Goal: Obtain resource: Download file/media

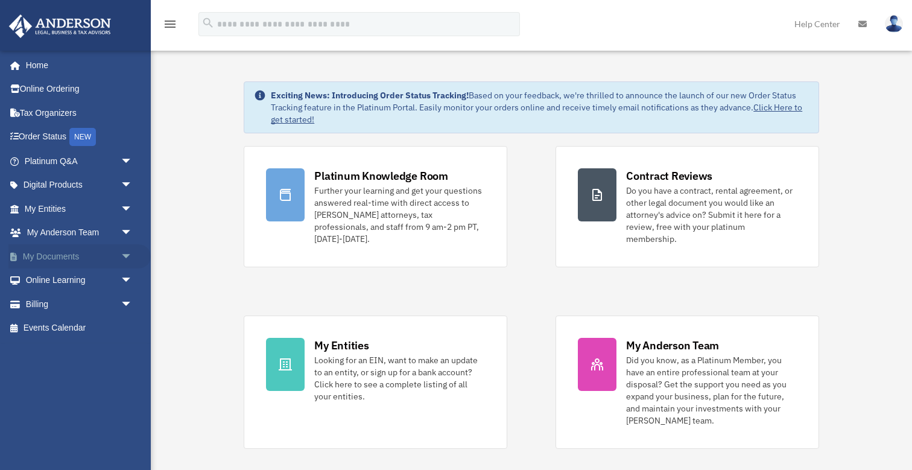
click at [129, 253] on span "arrow_drop_down" at bounding box center [133, 256] width 24 height 25
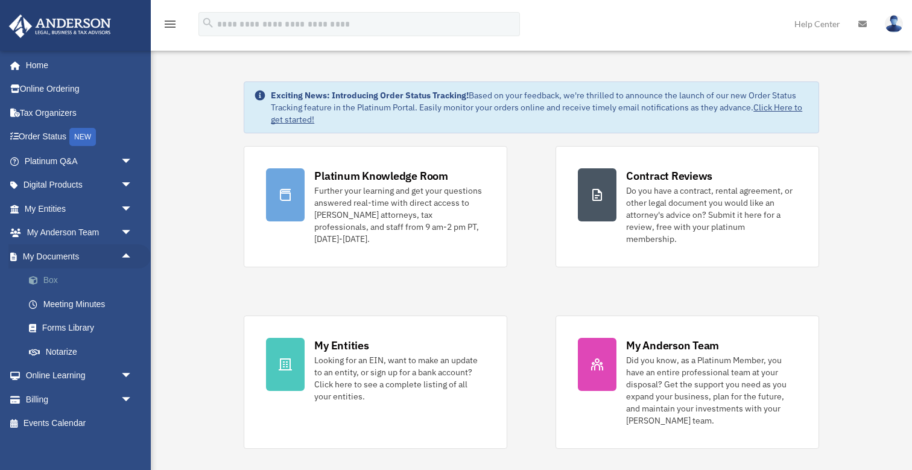
click at [53, 275] on link "Box" at bounding box center [84, 281] width 134 height 24
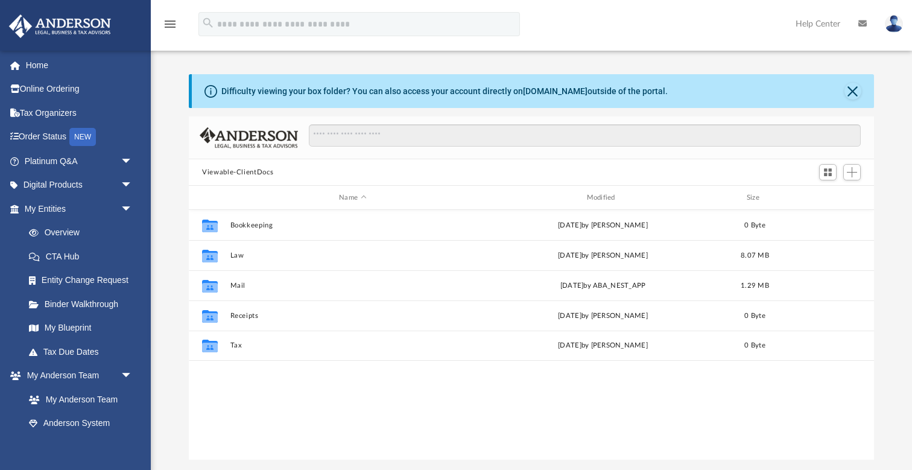
scroll to position [1, 1]
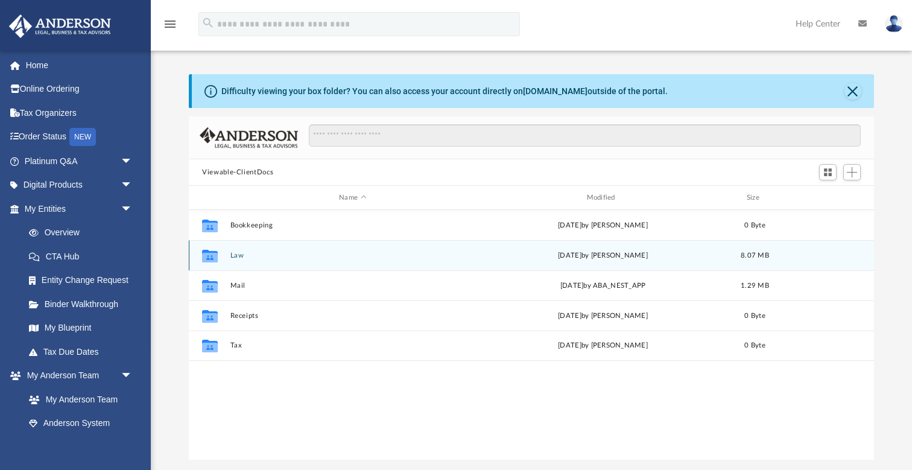
click at [242, 255] on button "Law" at bounding box center [353, 256] width 245 height 8
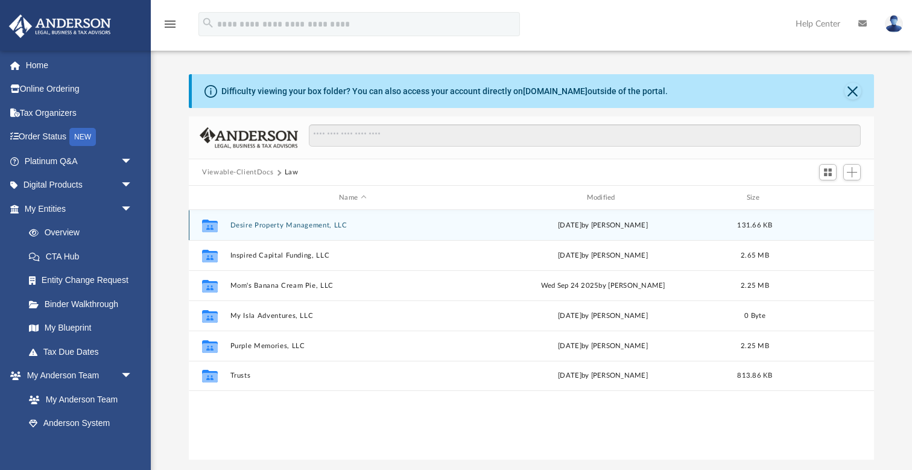
click at [262, 226] on button "Desire Property Management, LLC" at bounding box center [353, 225] width 245 height 8
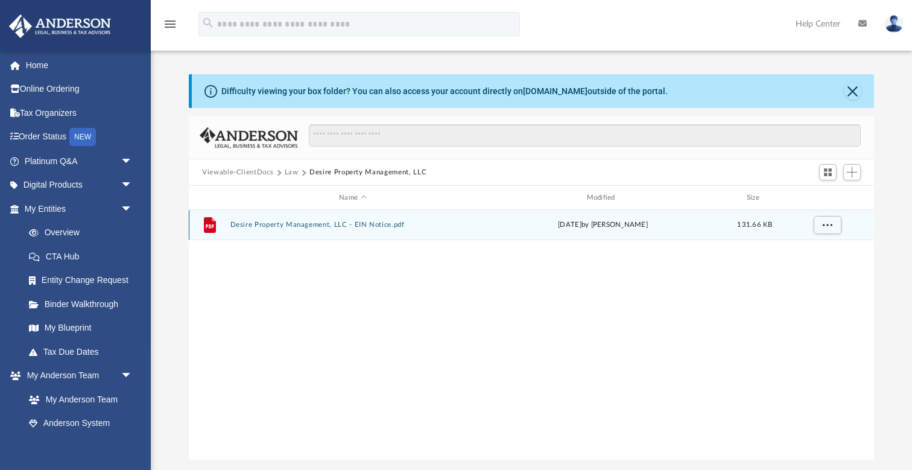
click at [366, 226] on button "Desire Property Management, LLC - EIN Notice.pdf" at bounding box center [353, 225] width 245 height 8
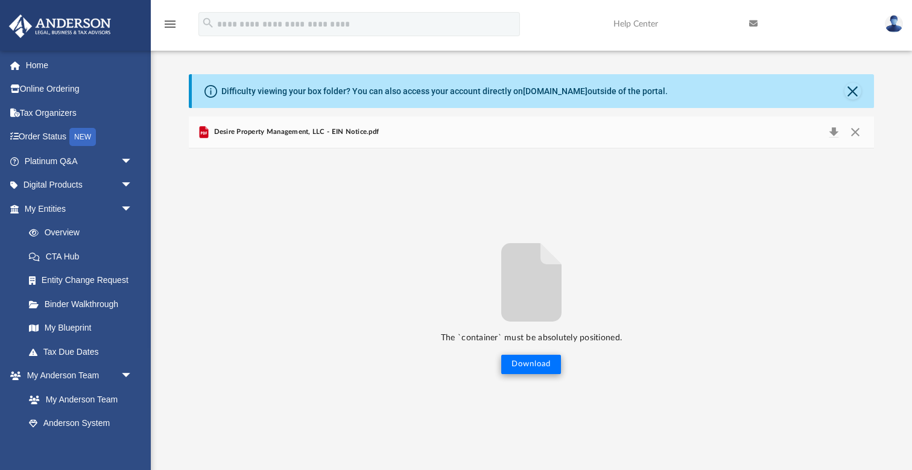
click at [535, 365] on button "Download" at bounding box center [531, 364] width 60 height 19
click at [859, 129] on button "Close" at bounding box center [856, 132] width 22 height 17
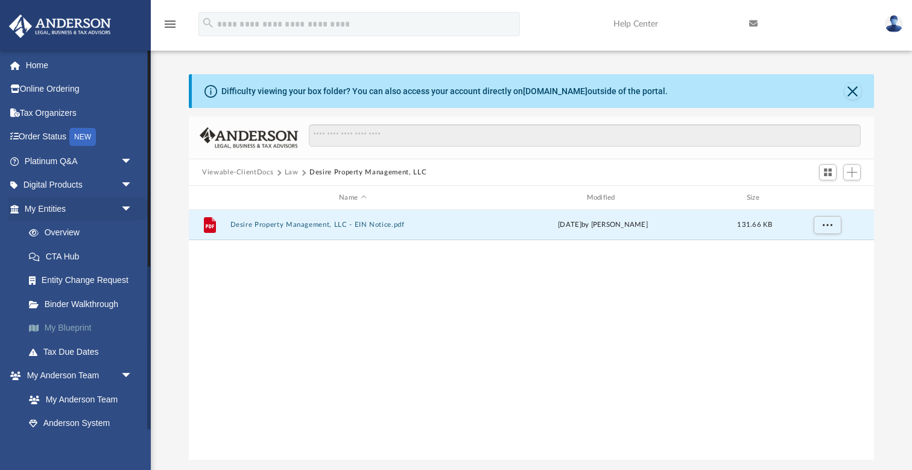
click at [75, 322] on link "My Blueprint" at bounding box center [84, 328] width 134 height 24
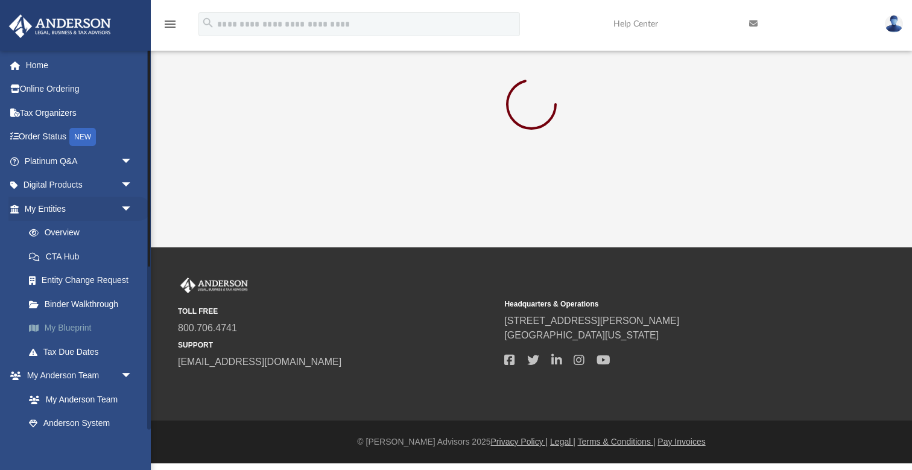
click at [75, 322] on link "My Blueprint" at bounding box center [84, 328] width 134 height 24
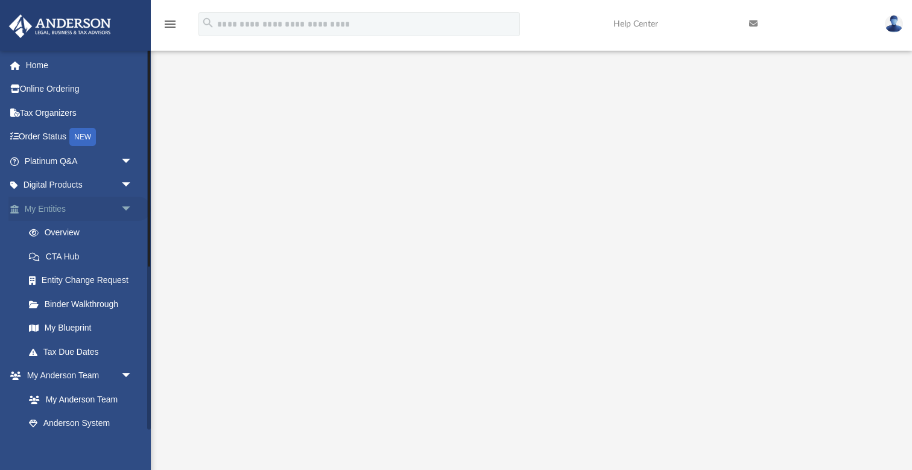
click at [129, 207] on span "arrow_drop_down" at bounding box center [133, 209] width 24 height 25
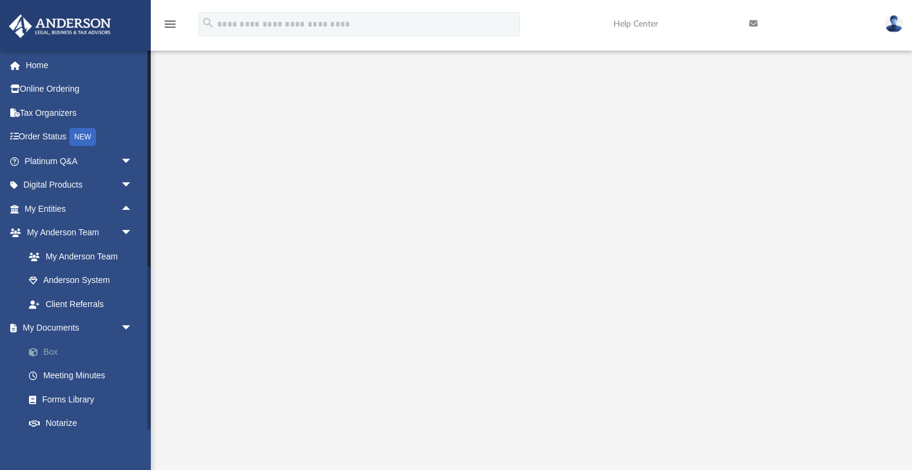
click at [53, 349] on link "Box" at bounding box center [84, 352] width 134 height 24
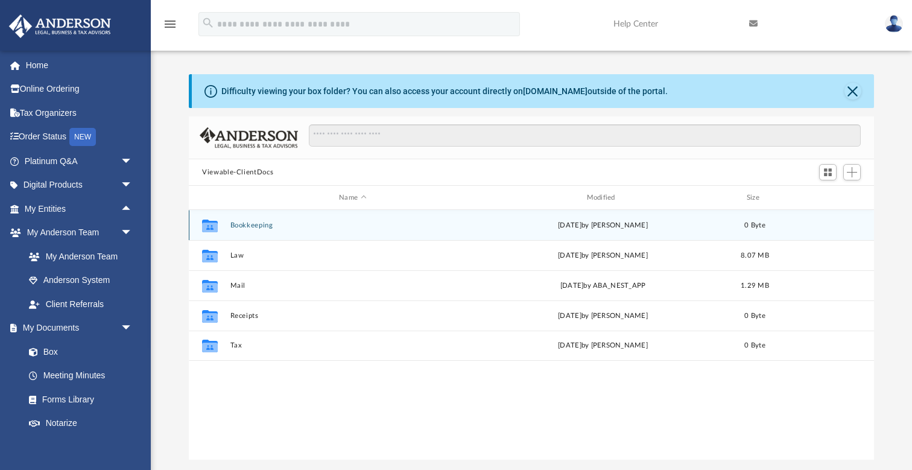
scroll to position [275, 686]
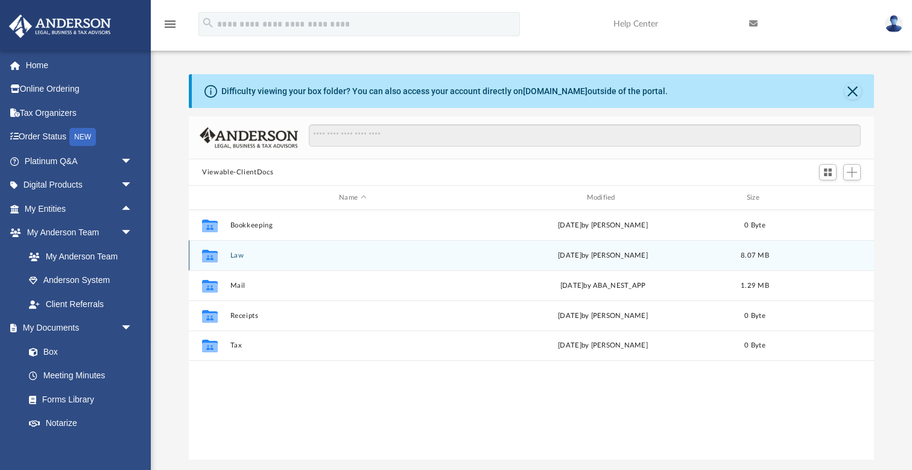
click at [235, 256] on button "Law" at bounding box center [353, 256] width 245 height 8
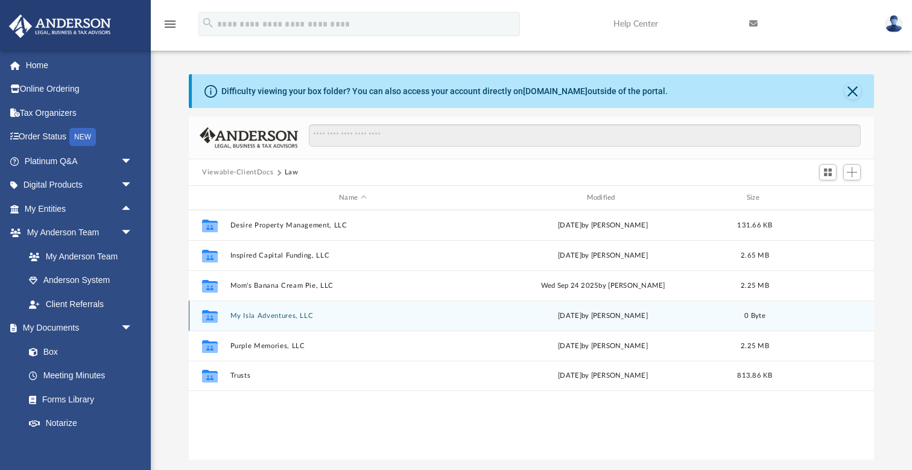
click at [283, 313] on button "My Isla Adventures, LLC" at bounding box center [353, 316] width 245 height 8
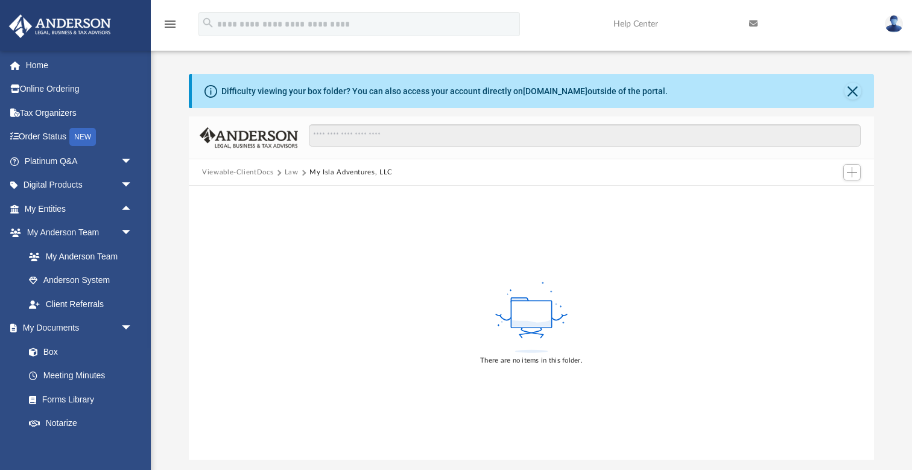
click at [292, 340] on div "There are no items in this folder." at bounding box center [532, 323] width 686 height 274
click at [51, 349] on link "Box" at bounding box center [84, 352] width 134 height 24
click at [855, 90] on button "Close" at bounding box center [853, 91] width 17 height 17
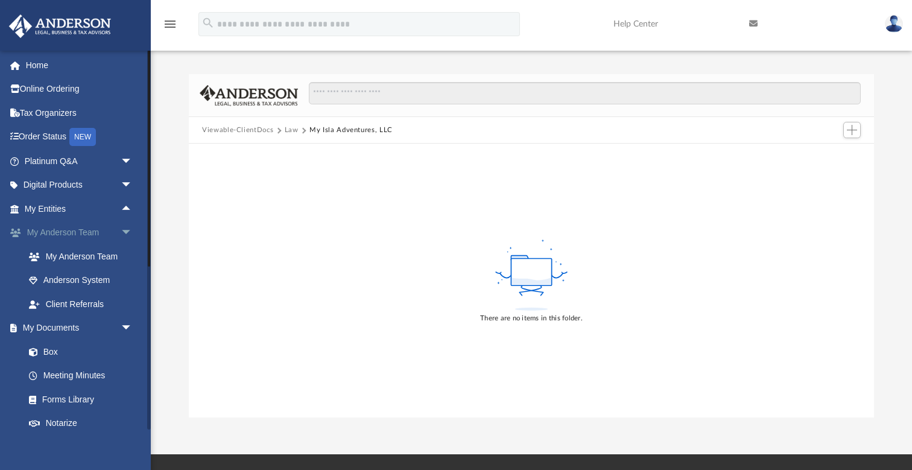
click at [126, 230] on span "arrow_drop_down" at bounding box center [133, 233] width 24 height 25
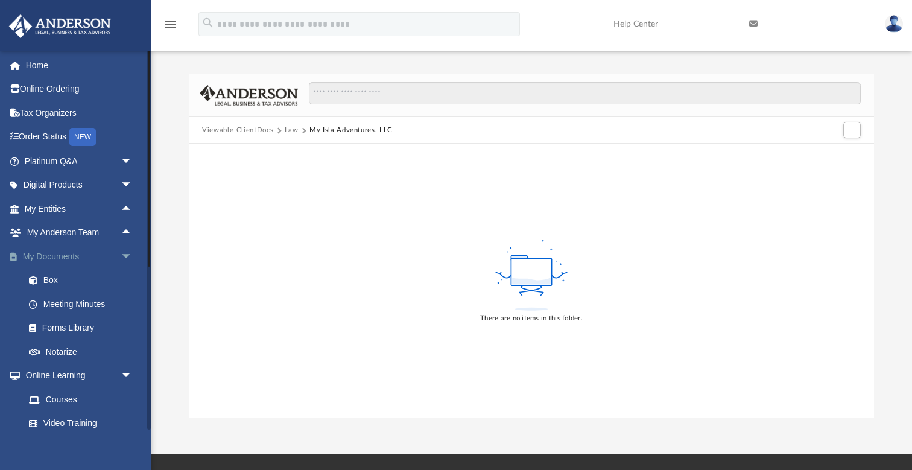
click at [126, 253] on span "arrow_drop_down" at bounding box center [133, 256] width 24 height 25
click at [126, 253] on span "arrow_drop_up" at bounding box center [133, 256] width 24 height 25
click at [49, 278] on link "Box" at bounding box center [84, 281] width 134 height 24
click at [52, 279] on link "Box" at bounding box center [84, 281] width 134 height 24
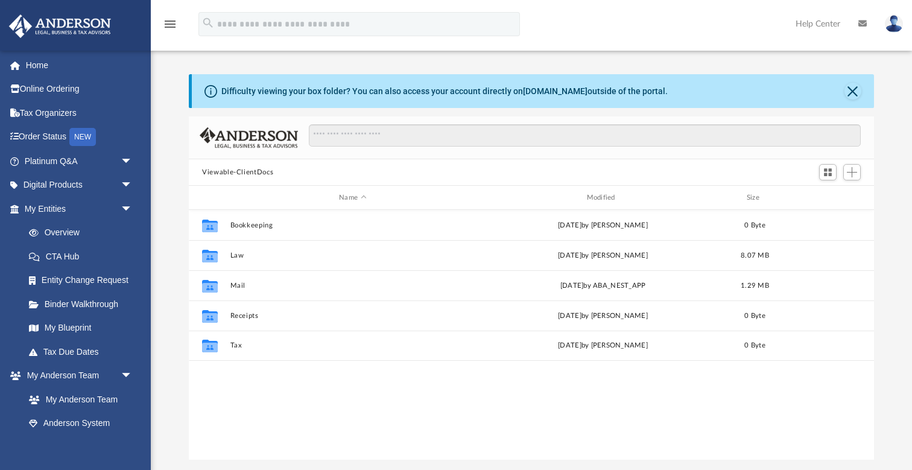
scroll to position [275, 686]
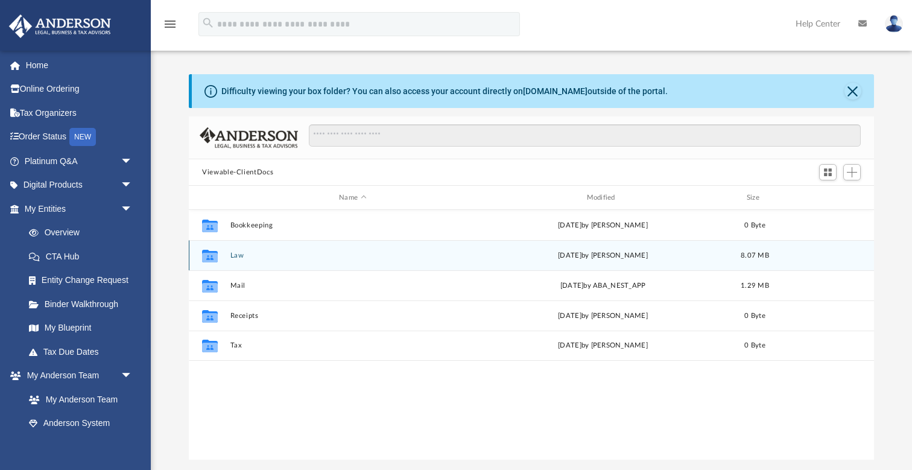
click at [238, 256] on button "Law" at bounding box center [353, 256] width 245 height 8
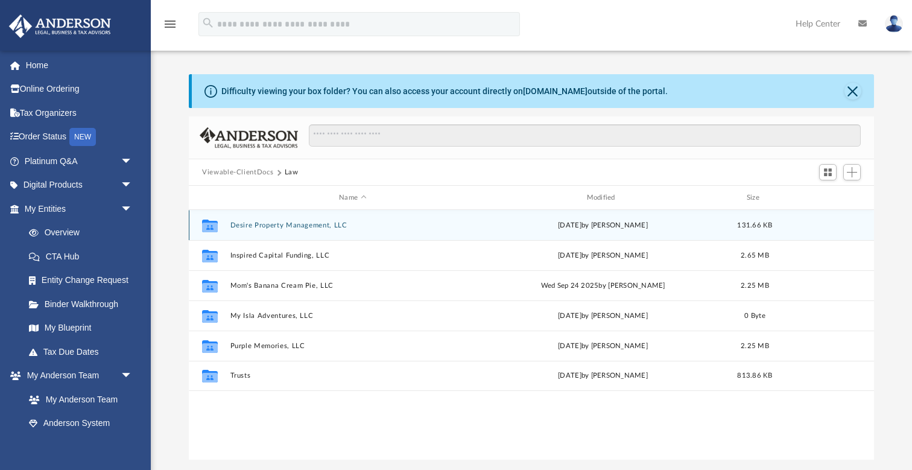
click at [269, 226] on button "Desire Property Management, LLC" at bounding box center [353, 225] width 245 height 8
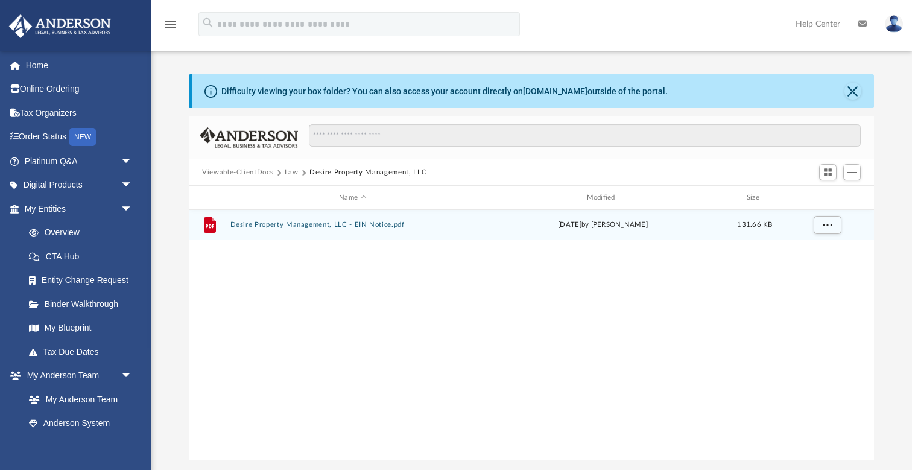
click at [269, 226] on button "Desire Property Management, LLC - EIN Notice.pdf" at bounding box center [353, 225] width 245 height 8
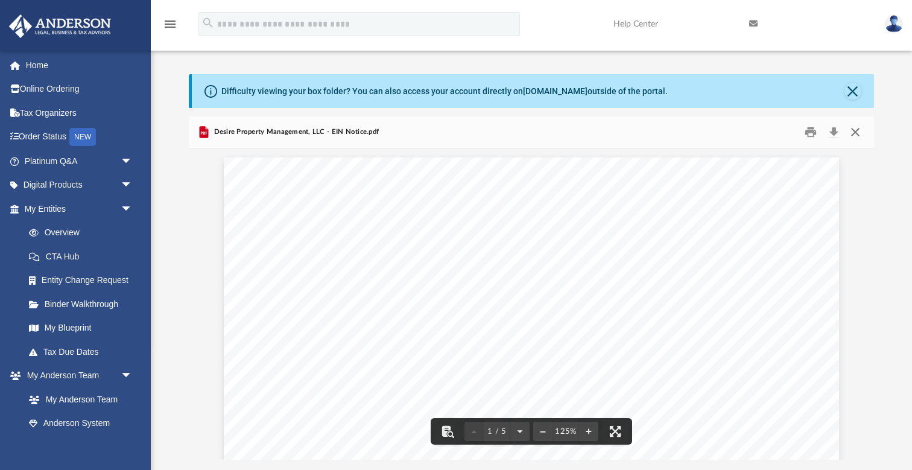
click at [856, 130] on button "Close" at bounding box center [856, 132] width 22 height 19
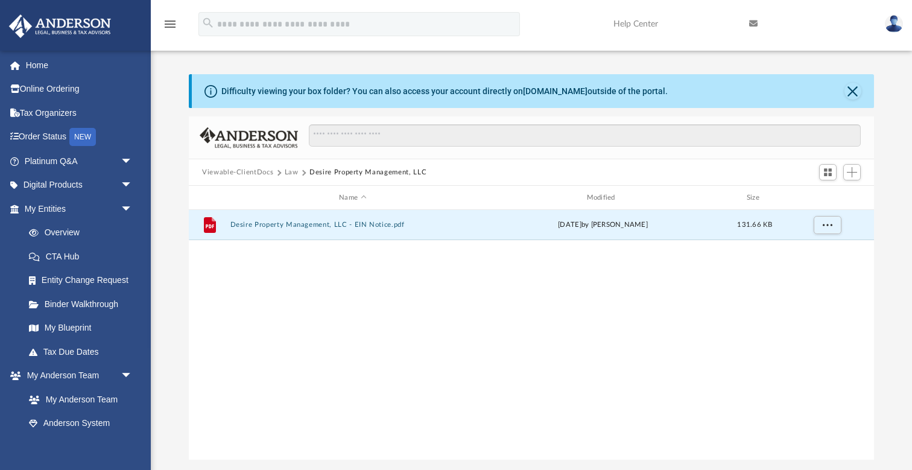
click at [857, 81] on div "Difficulty viewing your box folder? You can also access your account directly o…" at bounding box center [533, 91] width 683 height 34
click at [857, 86] on button "Close" at bounding box center [853, 91] width 17 height 17
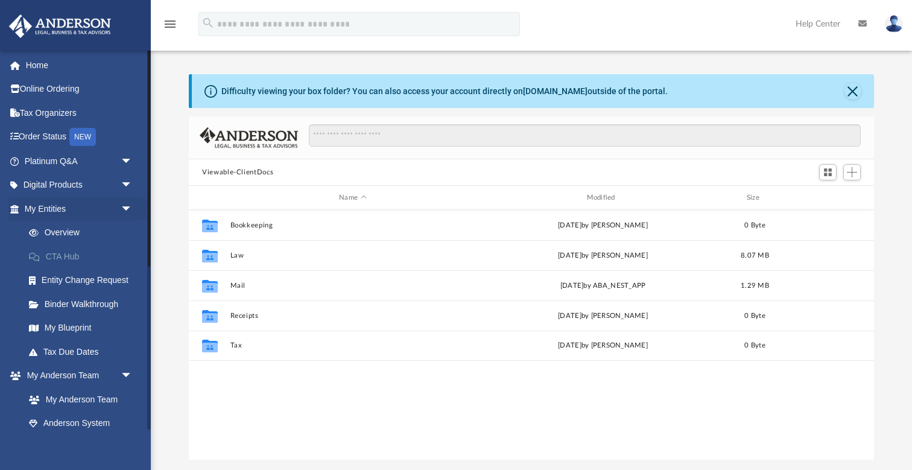
scroll to position [275, 686]
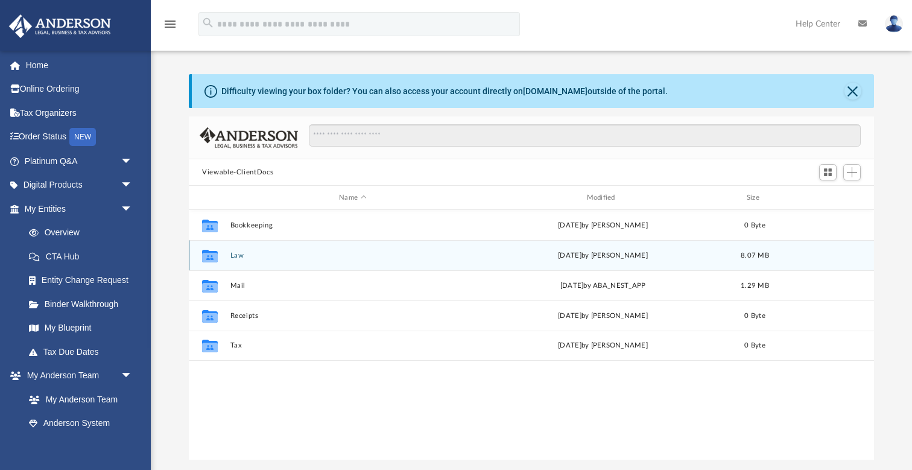
click at [240, 253] on button "Law" at bounding box center [353, 256] width 245 height 8
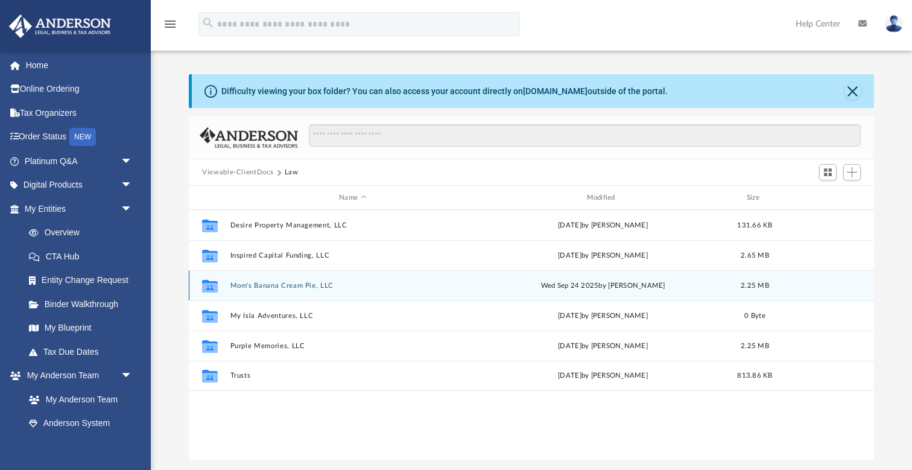
click at [269, 284] on button "Mom's Banana Cream Pie, LLC" at bounding box center [353, 286] width 245 height 8
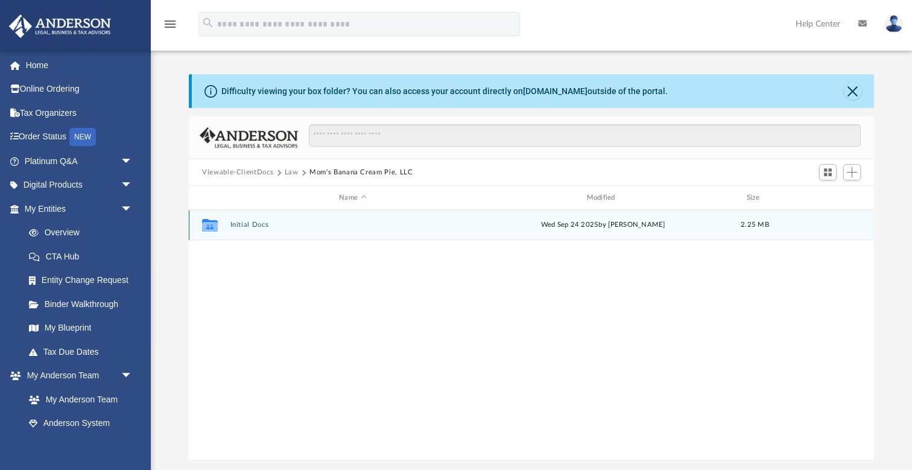
click at [253, 224] on button "Initial Docs" at bounding box center [353, 225] width 245 height 8
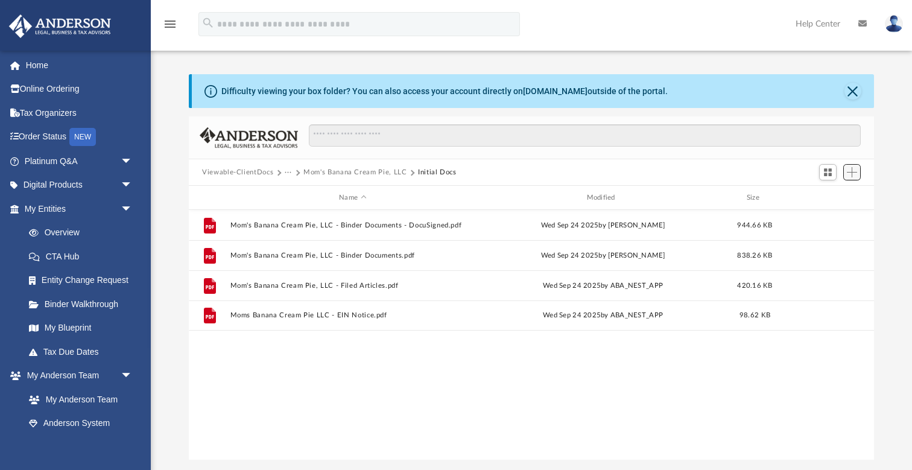
click at [854, 173] on span "Add" at bounding box center [852, 172] width 10 height 10
click at [855, 89] on button "Close" at bounding box center [853, 91] width 17 height 17
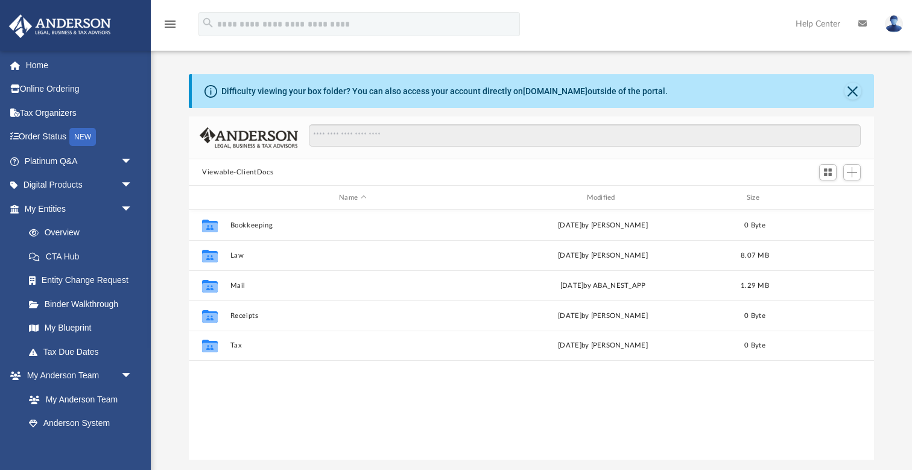
scroll to position [275, 686]
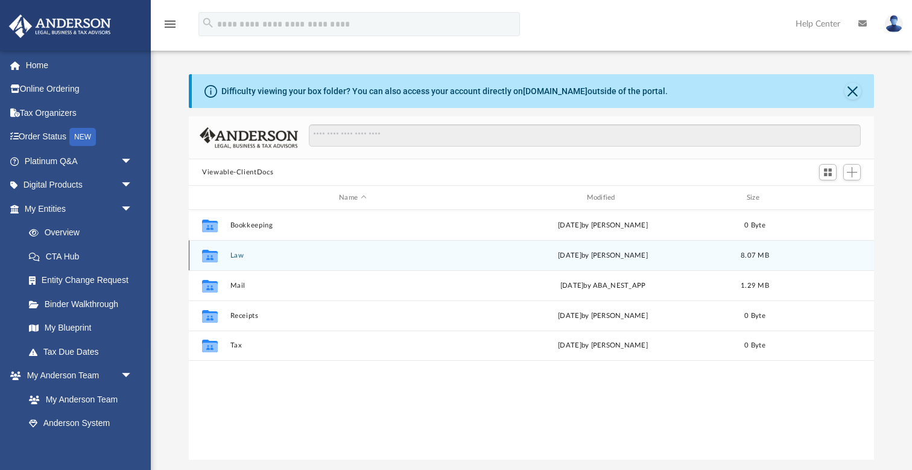
click at [234, 256] on button "Law" at bounding box center [353, 256] width 245 height 8
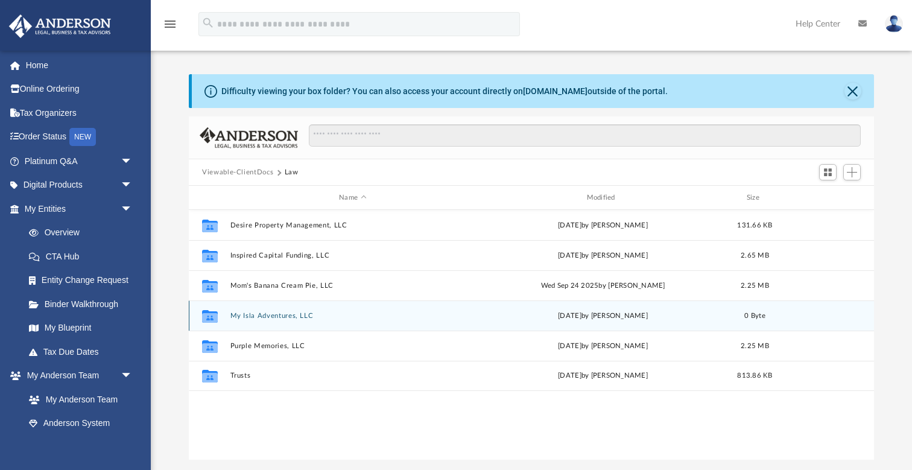
click at [249, 315] on button "My Isla Adventures, LLC" at bounding box center [353, 316] width 245 height 8
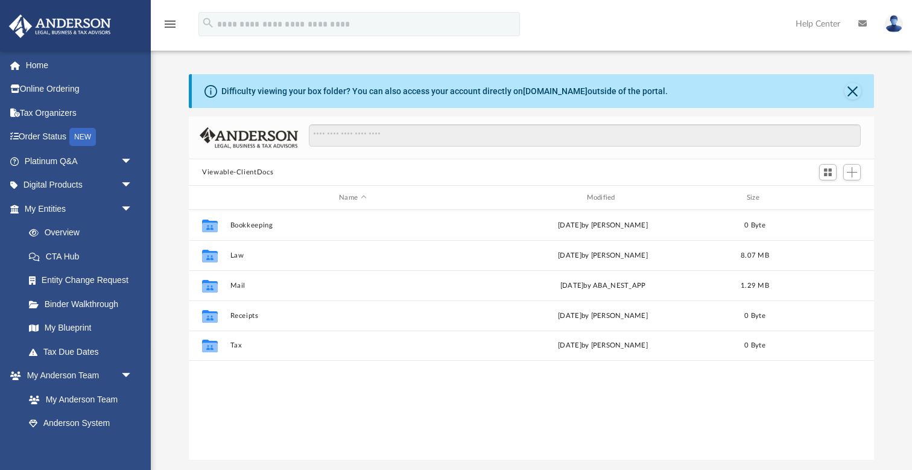
scroll to position [275, 686]
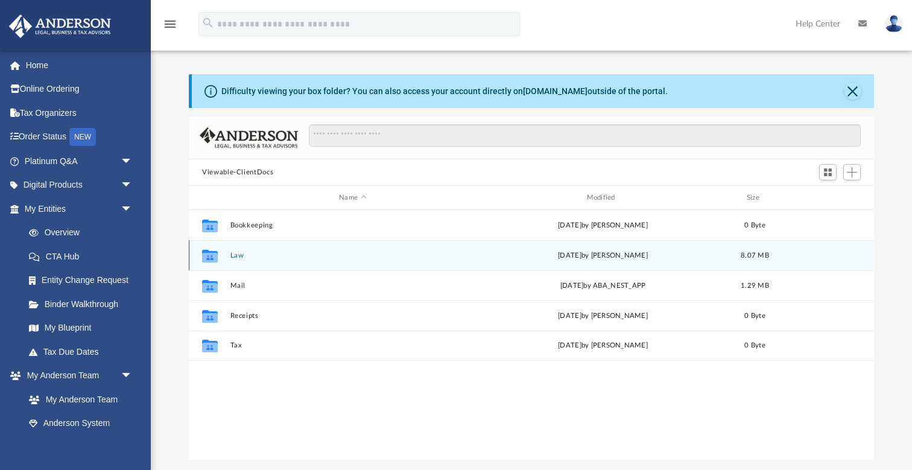
click at [235, 257] on button "Law" at bounding box center [353, 256] width 245 height 8
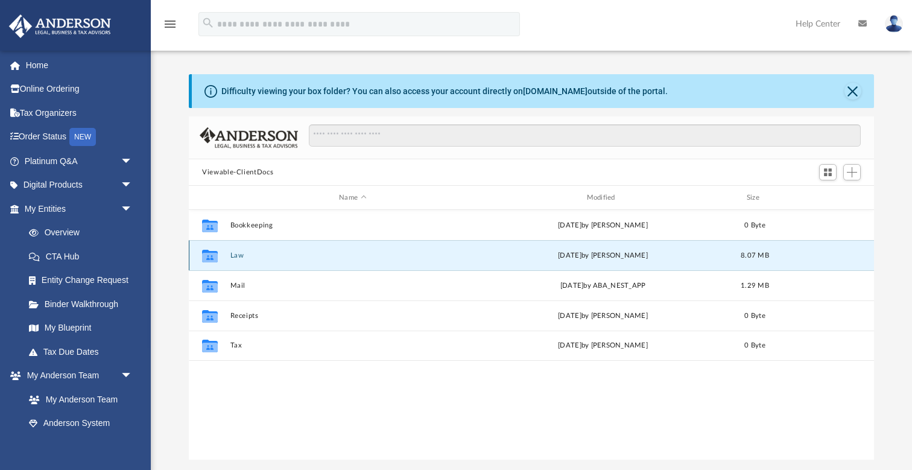
click at [235, 257] on button "Law" at bounding box center [353, 256] width 245 height 8
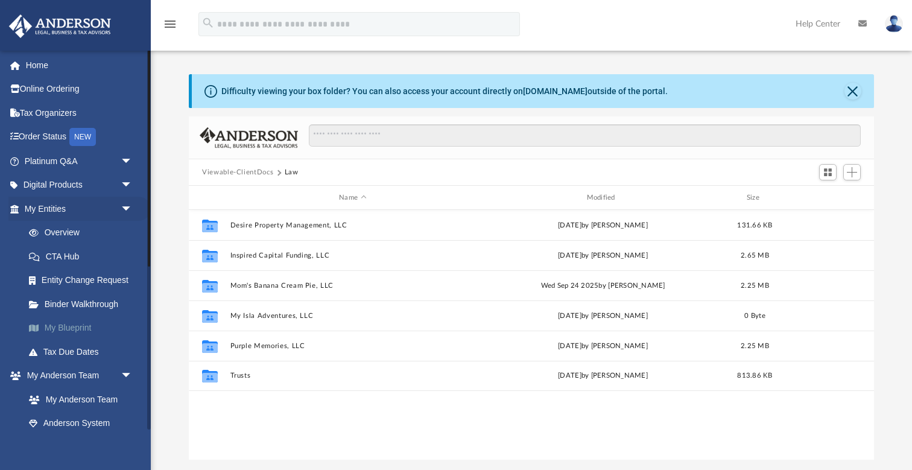
click at [74, 326] on link "My Blueprint" at bounding box center [84, 328] width 134 height 24
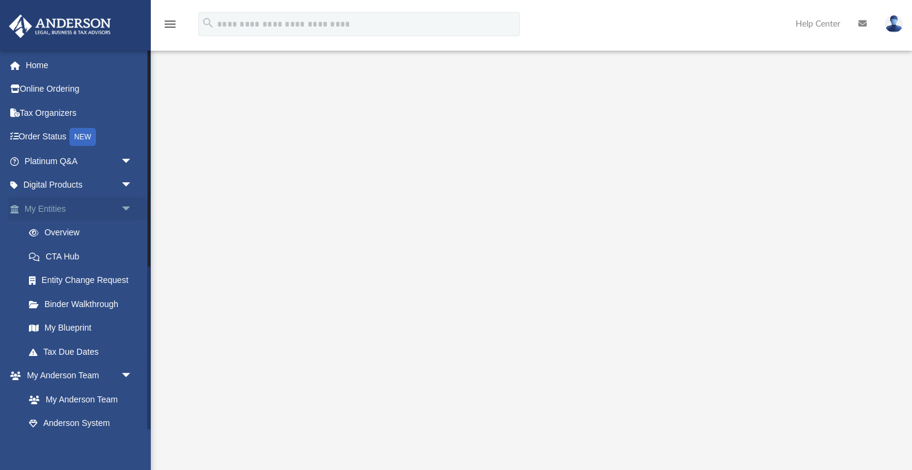
click at [126, 206] on span "arrow_drop_down" at bounding box center [133, 209] width 24 height 25
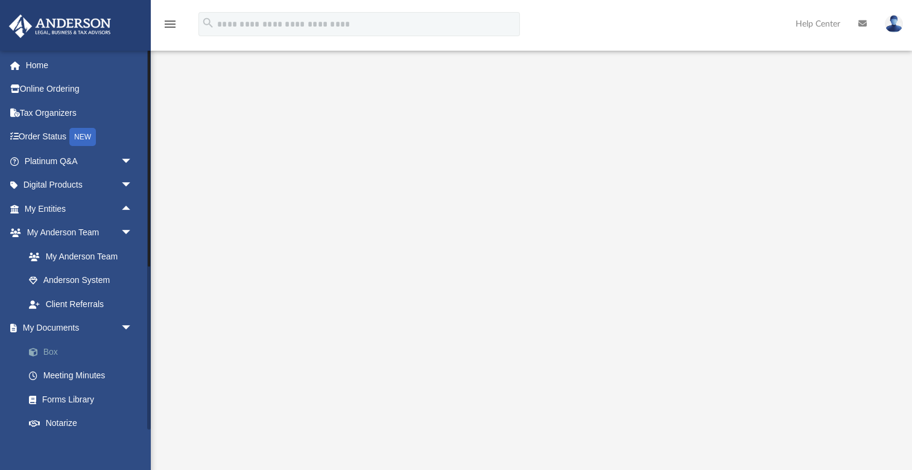
click at [54, 347] on link "Box" at bounding box center [84, 352] width 134 height 24
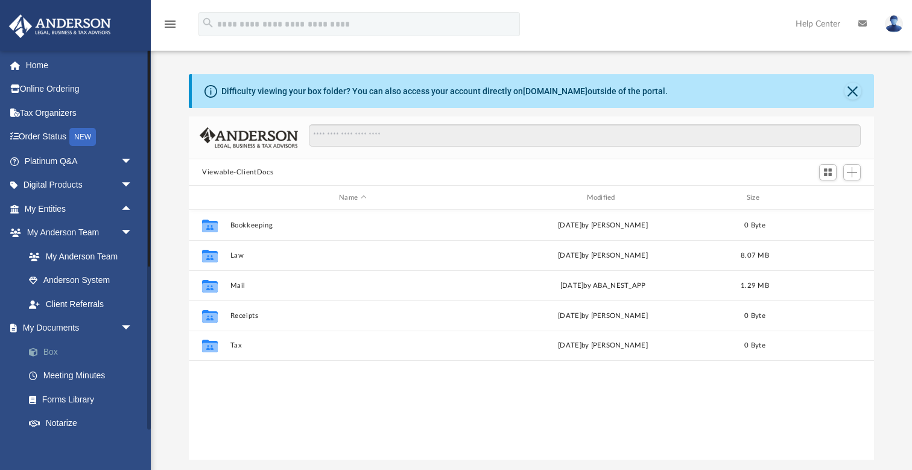
scroll to position [275, 686]
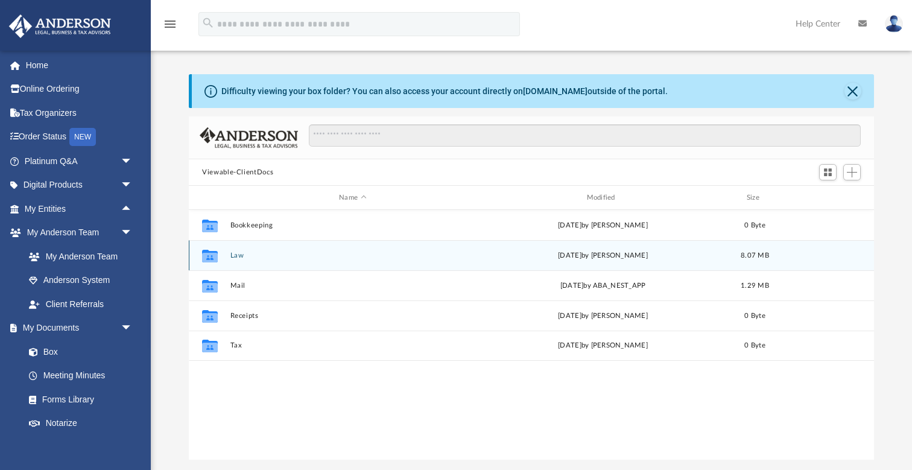
click at [238, 259] on button "Law" at bounding box center [353, 256] width 245 height 8
